Goal: Transaction & Acquisition: Obtain resource

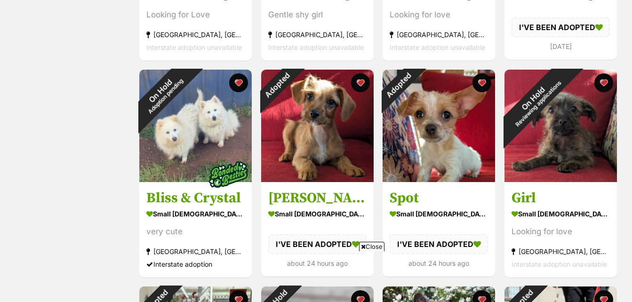
scroll to position [563, 0]
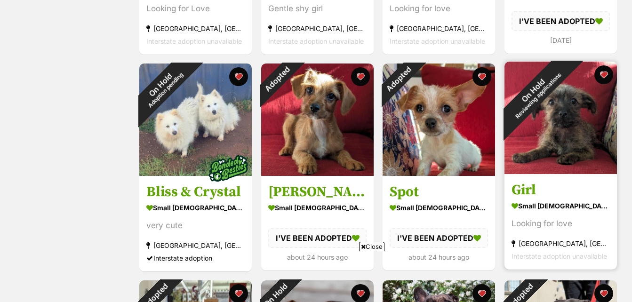
click at [567, 120] on div "On Hold Reviewing applications" at bounding box center [536, 93] width 62 height 62
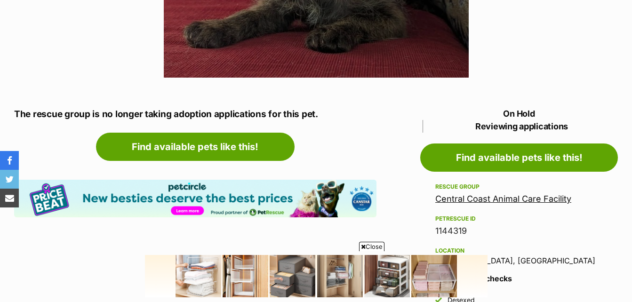
click at [500, 194] on link "Central Coast Animal Care Facility" at bounding box center [504, 199] width 136 height 10
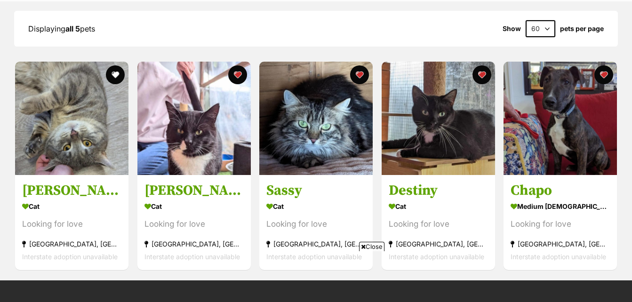
scroll to position [925, 0]
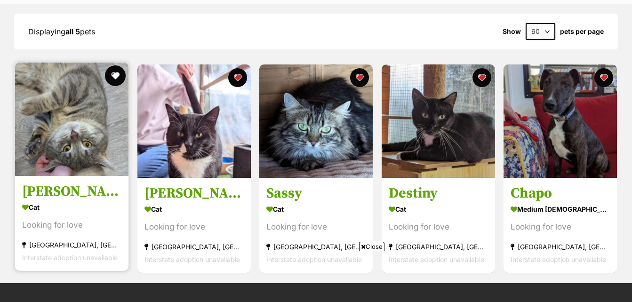
click at [116, 65] on button "favourite" at bounding box center [115, 75] width 21 height 21
click at [84, 120] on img at bounding box center [71, 119] width 113 height 113
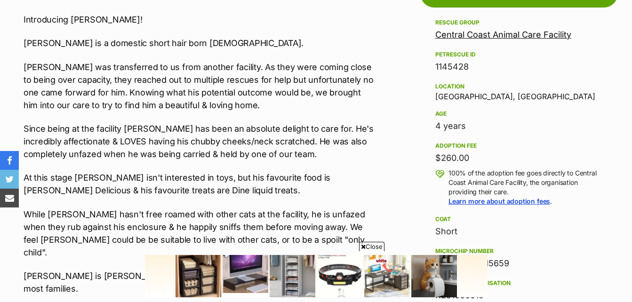
scroll to position [529, 0]
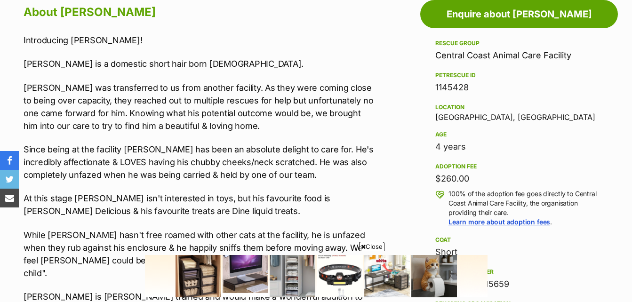
click at [377, 243] on span "Close" at bounding box center [371, 246] width 25 height 9
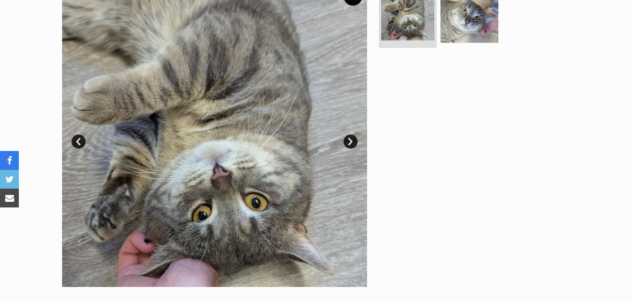
scroll to position [200, 0]
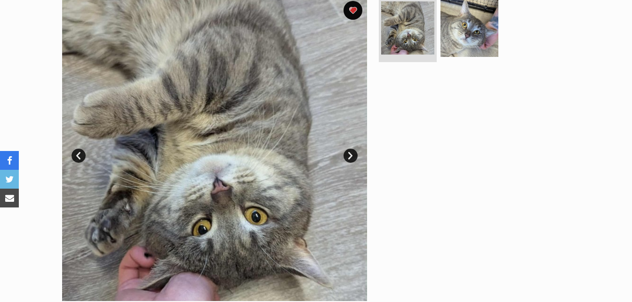
click at [352, 154] on link "Next" at bounding box center [351, 156] width 14 height 14
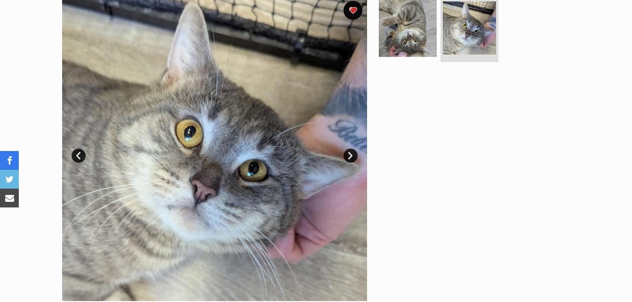
click at [352, 154] on link "Next" at bounding box center [351, 156] width 14 height 14
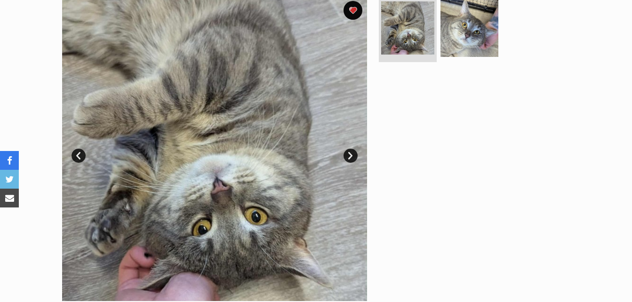
click at [352, 154] on link "Next" at bounding box center [351, 156] width 14 height 14
